Goal: Transaction & Acquisition: Purchase product/service

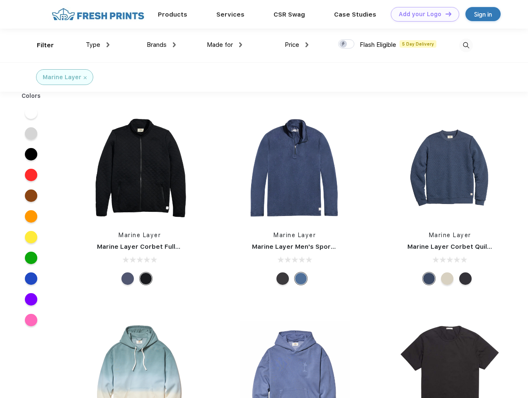
scroll to position [0, 0]
click at [422, 14] on link "Add your Logo Design Tool" at bounding box center [425, 14] width 68 height 15
click at [0, 0] on div "Design Tool" at bounding box center [0, 0] width 0 height 0
click at [445, 14] on link "Add your Logo Design Tool" at bounding box center [425, 14] width 68 height 15
click at [40, 45] on div "Filter" at bounding box center [45, 46] width 17 height 10
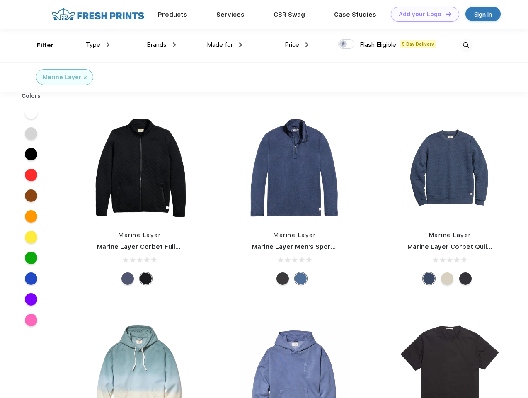
click at [98, 45] on span "Type" at bounding box center [93, 44] width 15 height 7
click at [161, 45] on span "Brands" at bounding box center [157, 44] width 20 height 7
click at [225, 45] on span "Made for" at bounding box center [220, 44] width 26 height 7
click at [297, 45] on span "Price" at bounding box center [292, 44] width 15 height 7
click at [346, 44] on div at bounding box center [346, 43] width 16 height 9
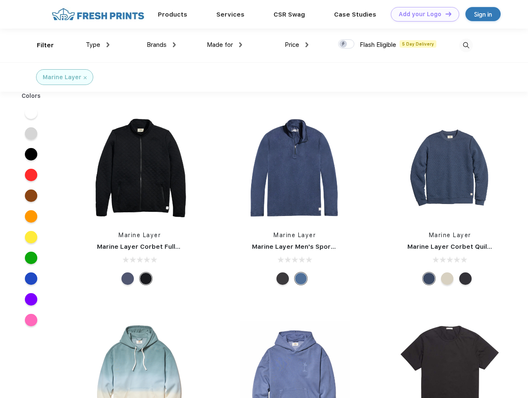
click at [344, 44] on input "checkbox" at bounding box center [340, 41] width 5 height 5
click at [466, 45] on img at bounding box center [466, 46] width 14 height 14
